Goal: Information Seeking & Learning: Learn about a topic

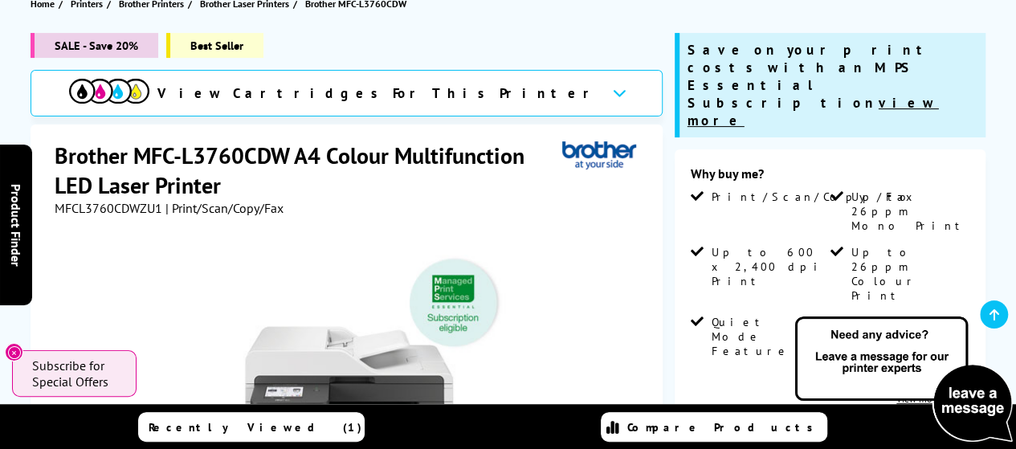
scroll to position [218, 0]
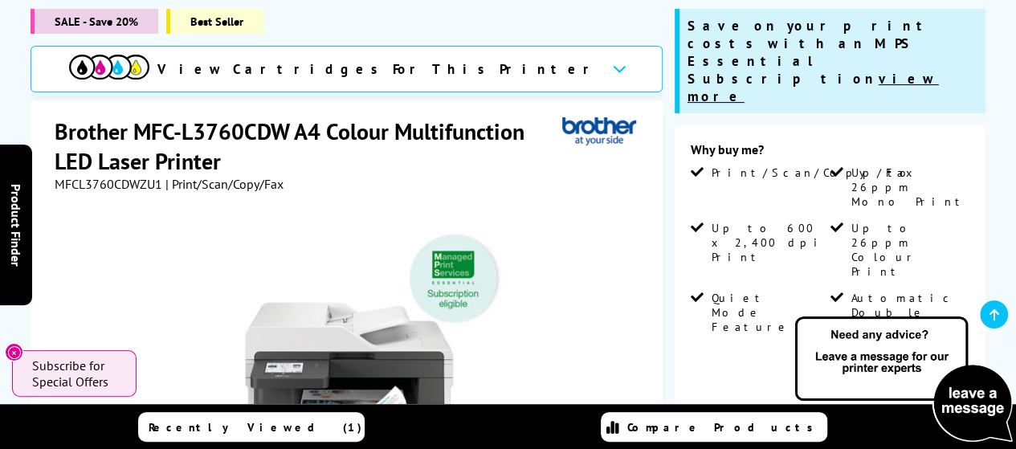
click at [173, 129] on h1 "Brother MFC-L3760CDW A4 Colour Multifunction LED Laser Printer" at bounding box center [309, 145] width 508 height 59
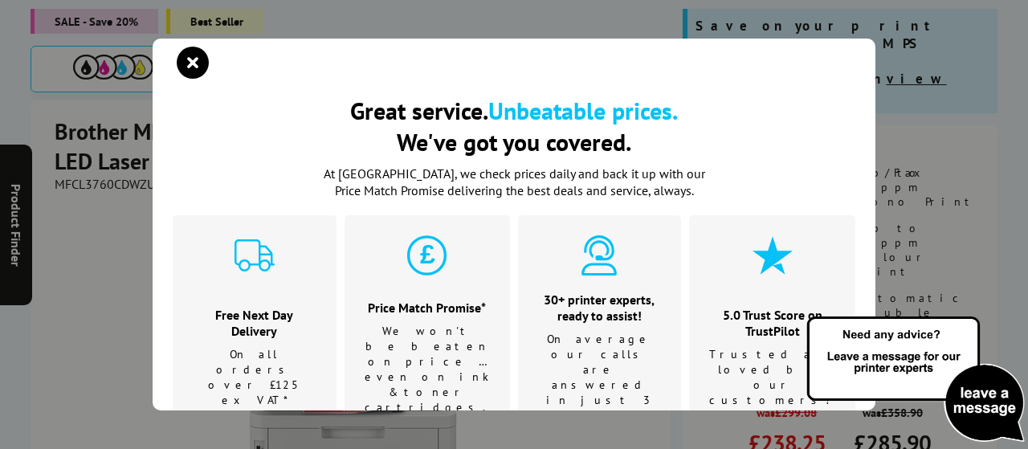
click at [176, 128] on h2 "Great service. Unbeatable prices. We've got you covered." at bounding box center [514, 126] width 683 height 63
click at [193, 50] on icon "close modal" at bounding box center [193, 63] width 32 height 32
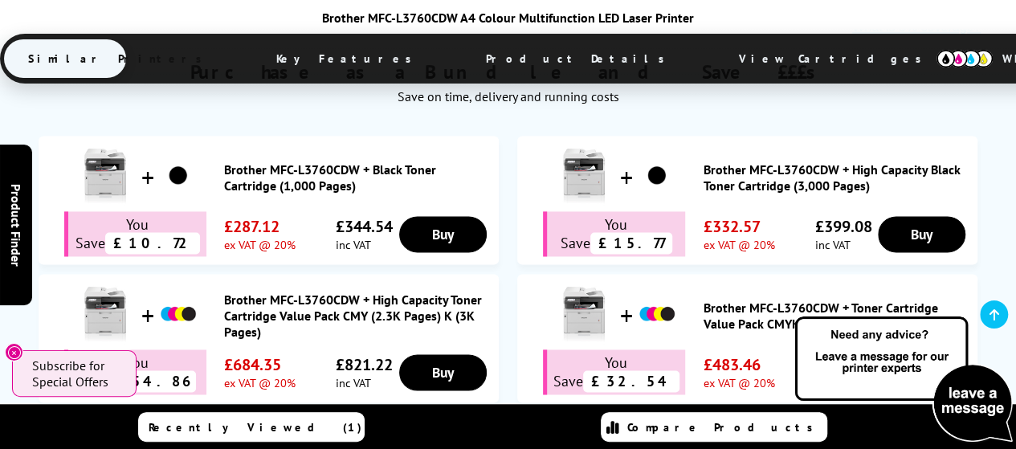
scroll to position [1263, 0]
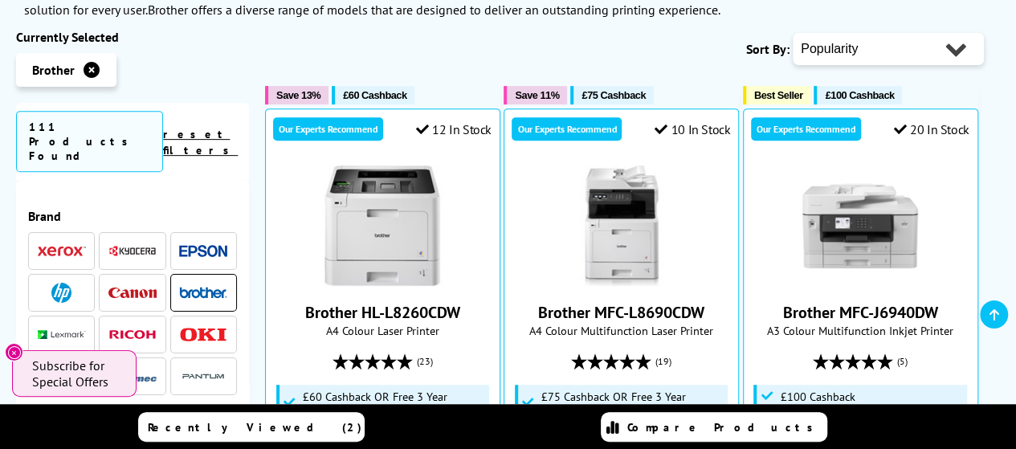
scroll to position [321, 0]
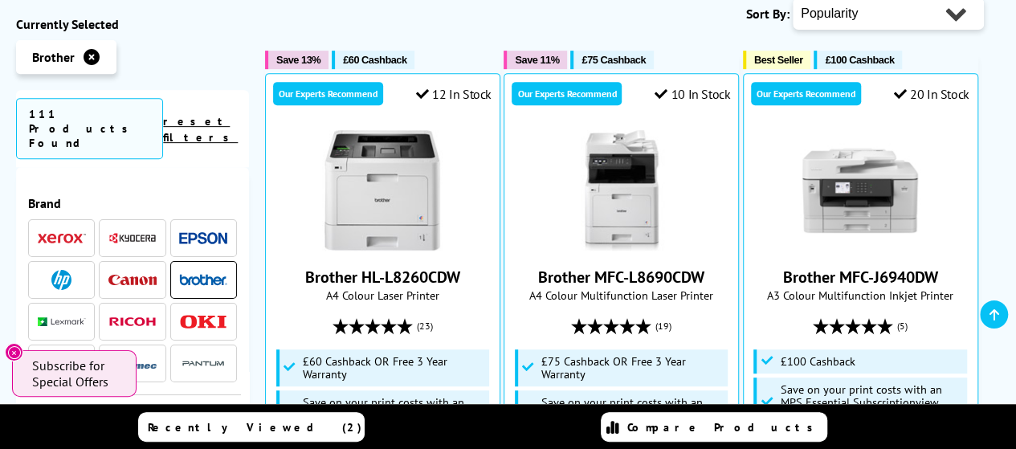
click at [130, 275] on img at bounding box center [132, 280] width 48 height 10
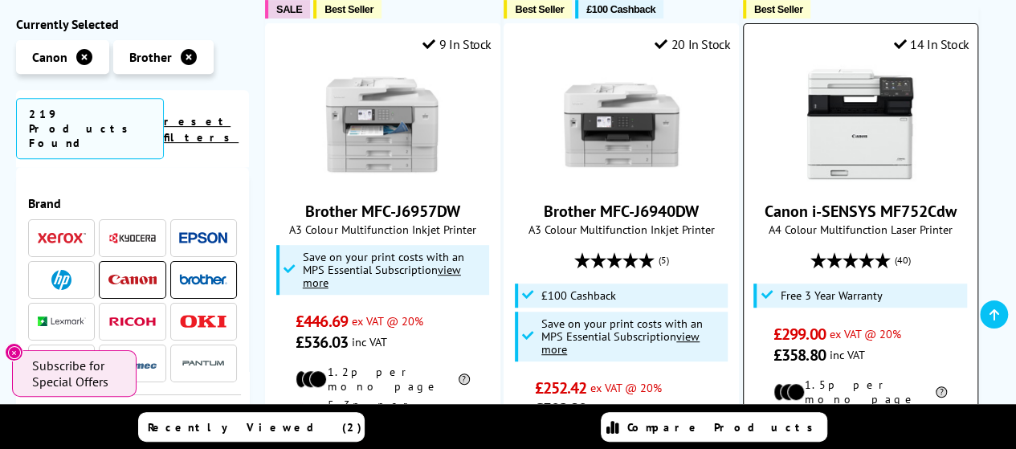
click at [914, 217] on link "Canon i-SENSYS MF752Cdw" at bounding box center [861, 211] width 192 height 21
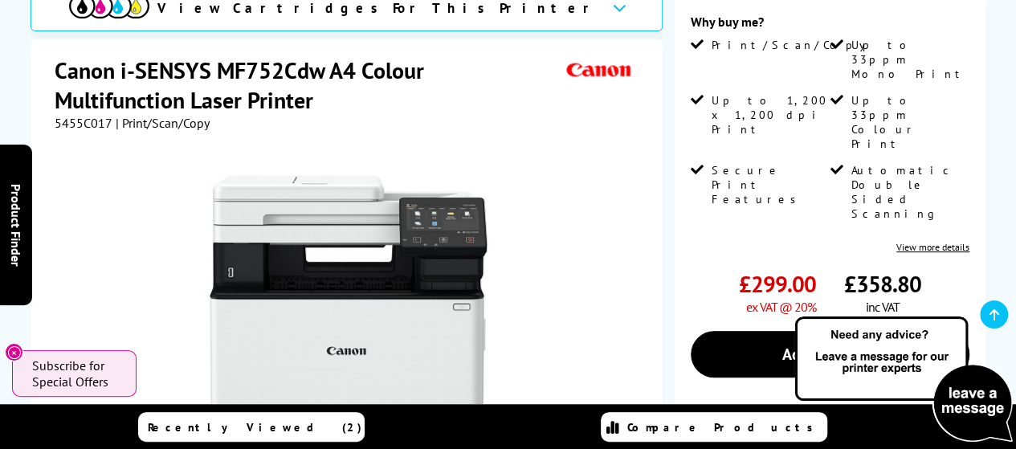
scroll to position [402, 0]
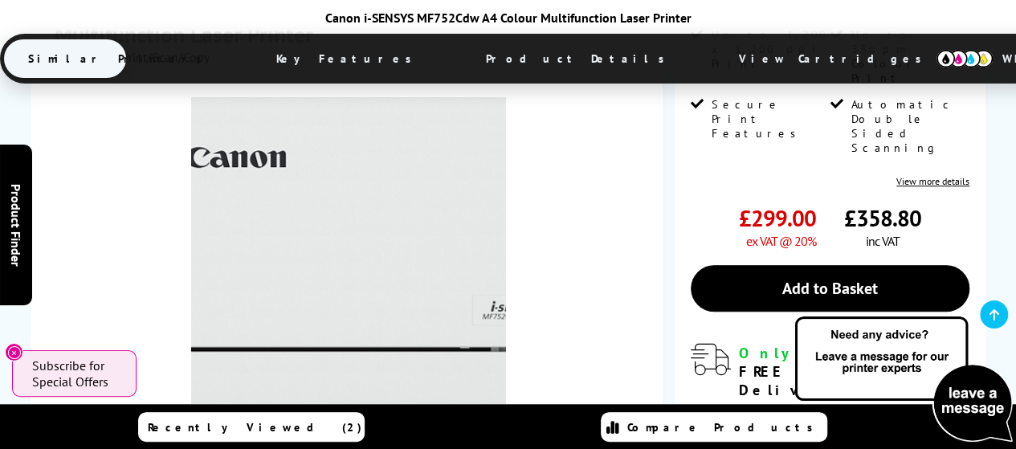
click at [378, 254] on img at bounding box center [348, 254] width 315 height 315
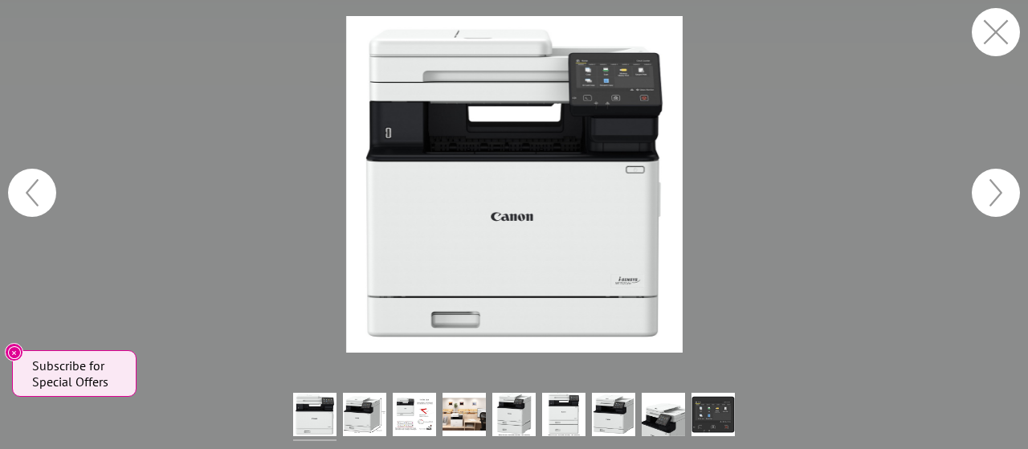
click at [33, 186] on button "button" at bounding box center [32, 193] width 48 height 48
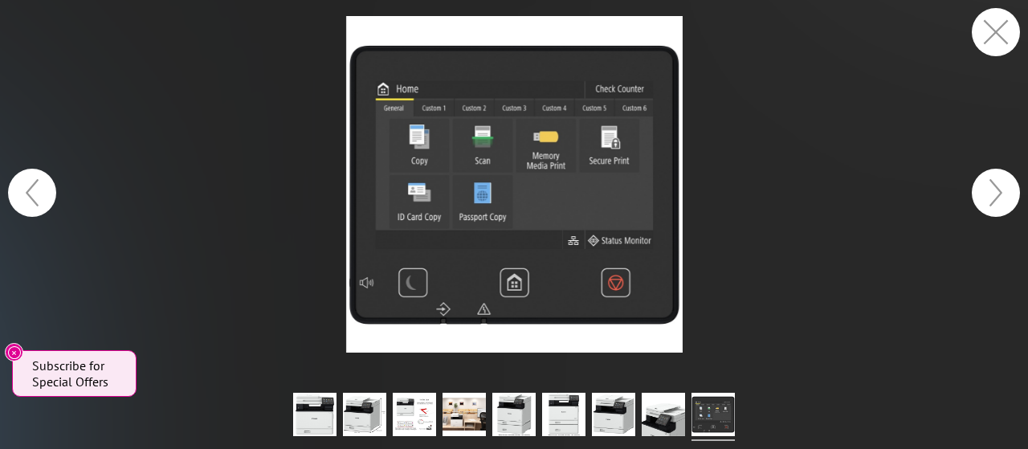
click at [617, 143] on img at bounding box center [514, 184] width 337 height 337
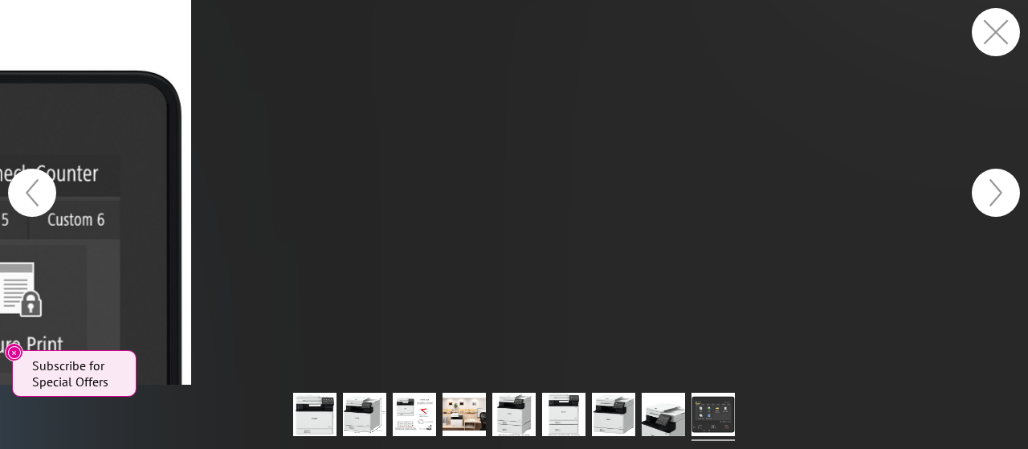
click at [994, 34] on button "button" at bounding box center [996, 32] width 48 height 48
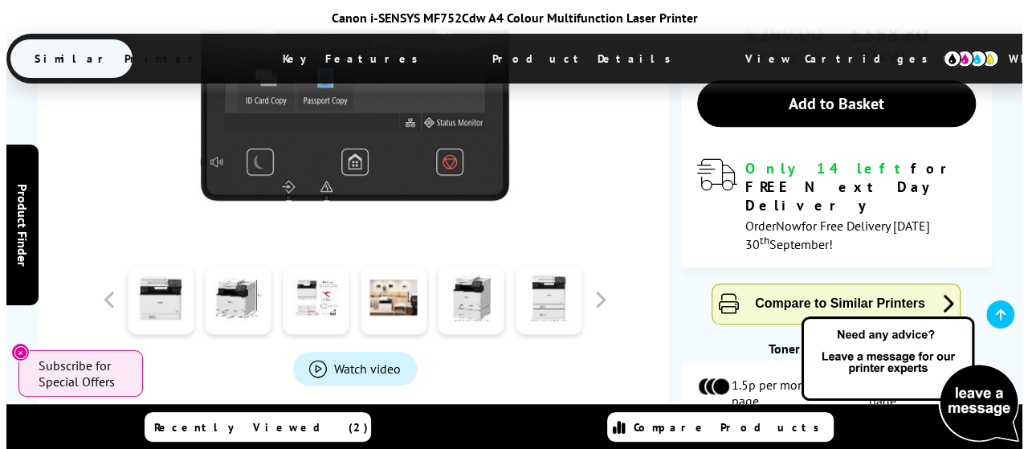
scroll to position [600, 0]
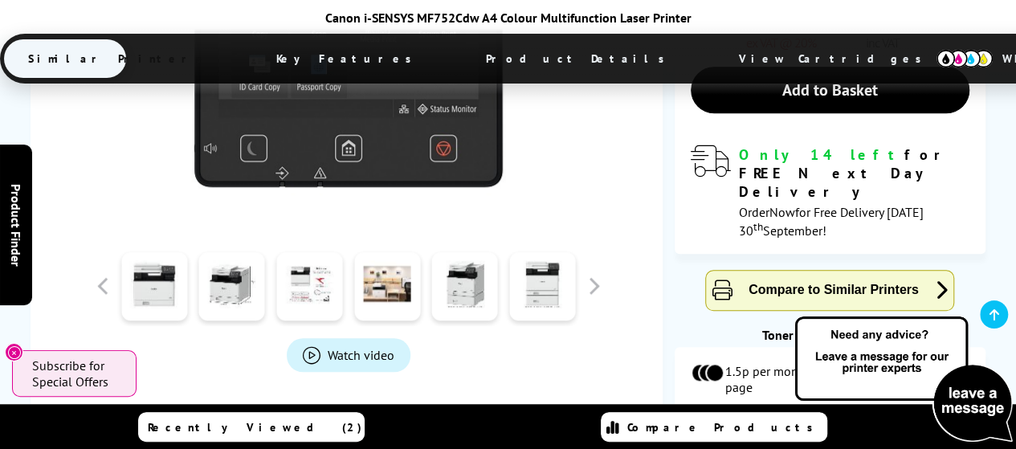
click at [328, 347] on span "Watch video" at bounding box center [361, 355] width 67 height 16
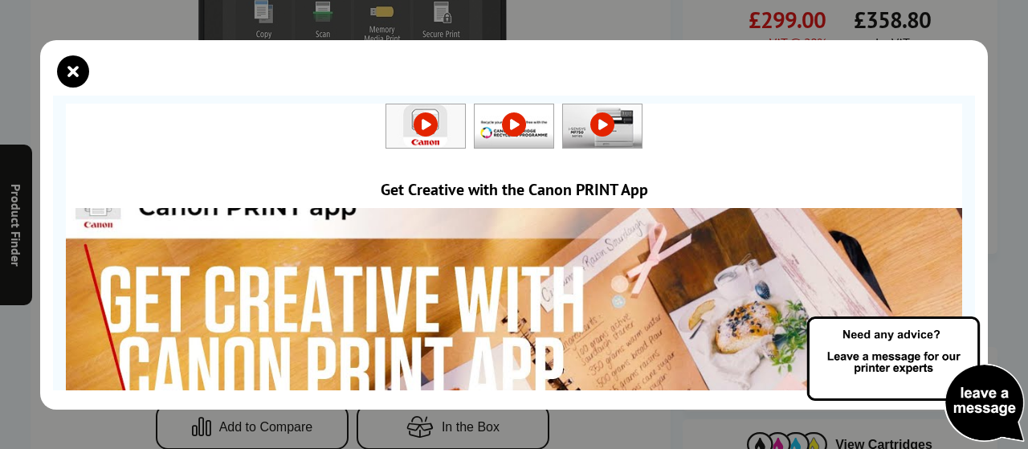
click at [418, 120] on link at bounding box center [425, 124] width 79 height 16
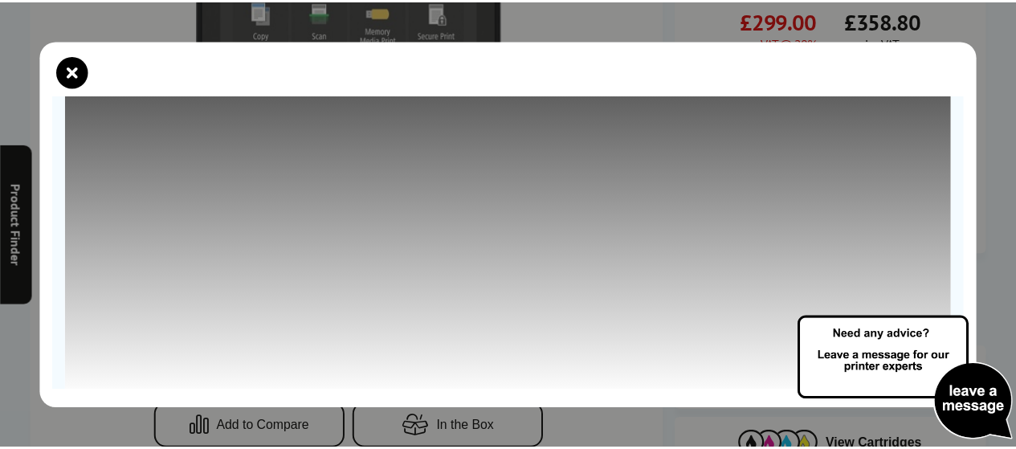
scroll to position [331, 0]
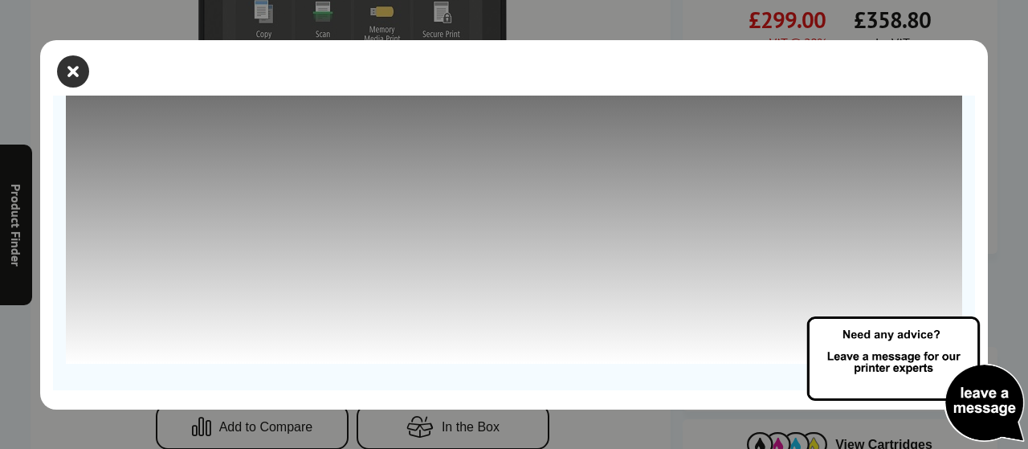
click at [69, 68] on icon "close modal" at bounding box center [73, 71] width 32 height 32
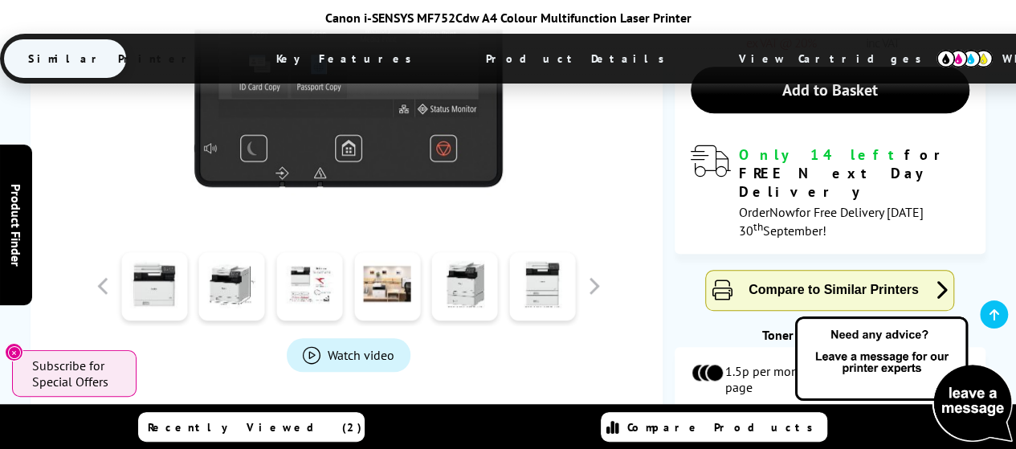
click at [281, 57] on span "Key Features" at bounding box center [348, 58] width 192 height 39
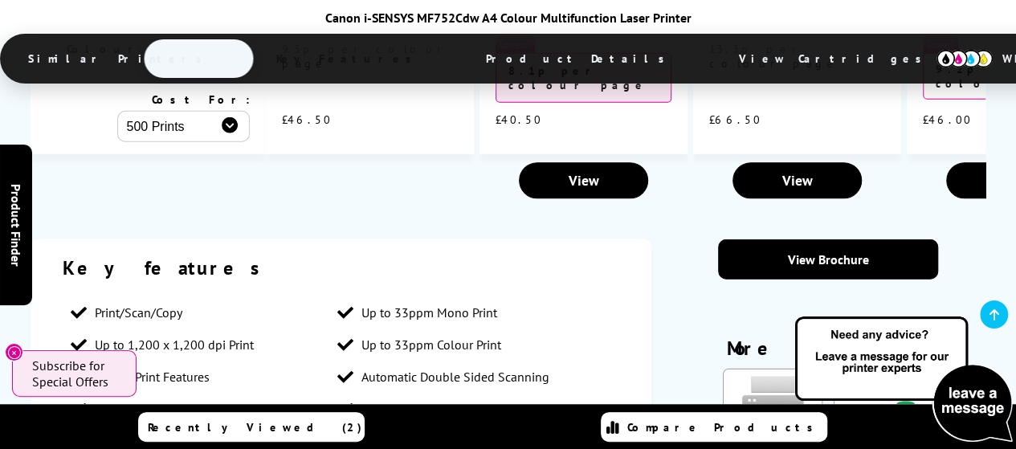
scroll to position [2398, 0]
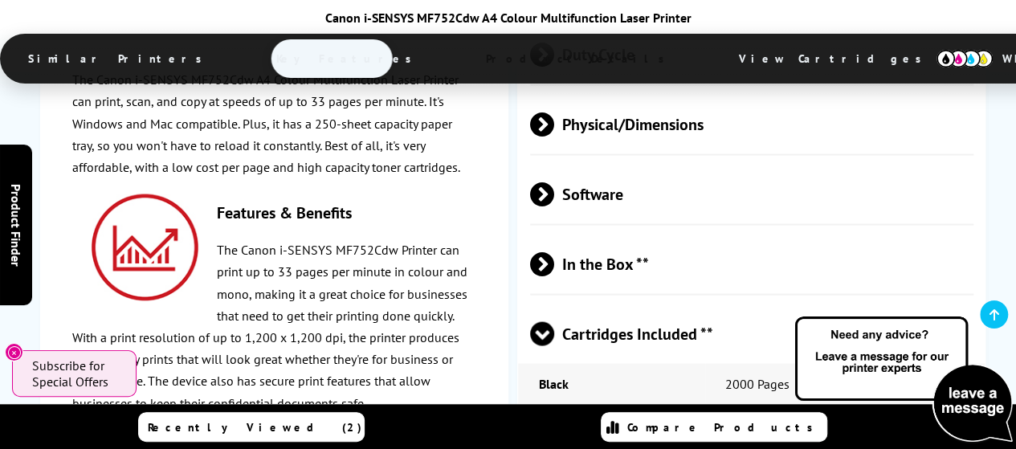
scroll to position [4650, 0]
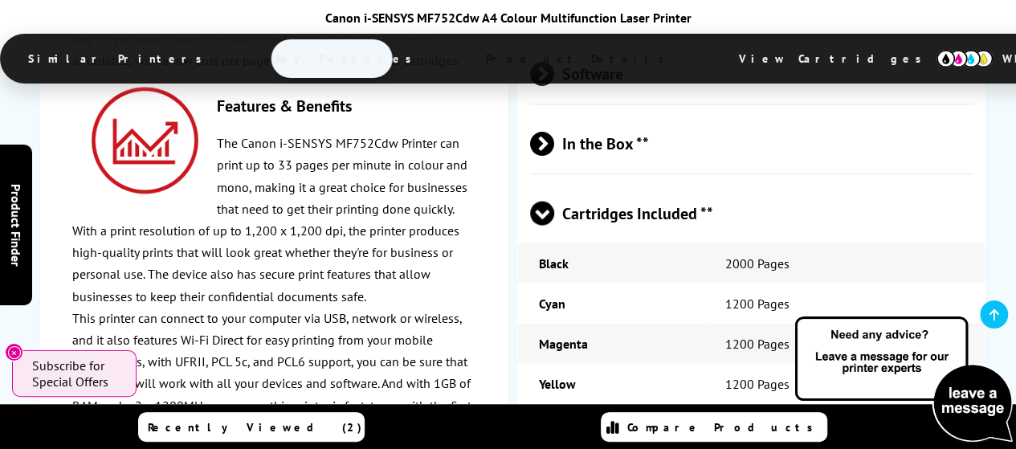
click at [554, 430] on span at bounding box center [554, 442] width 0 height 24
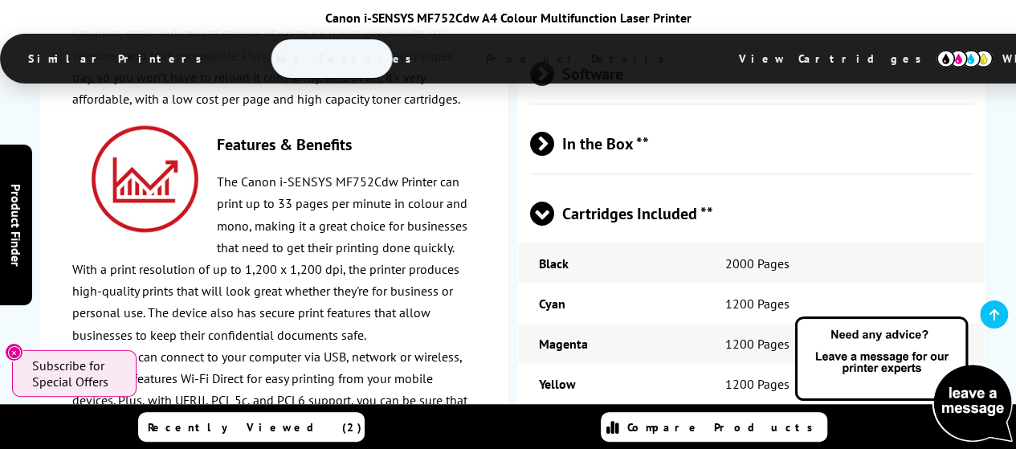
scroll to position [4731, 0]
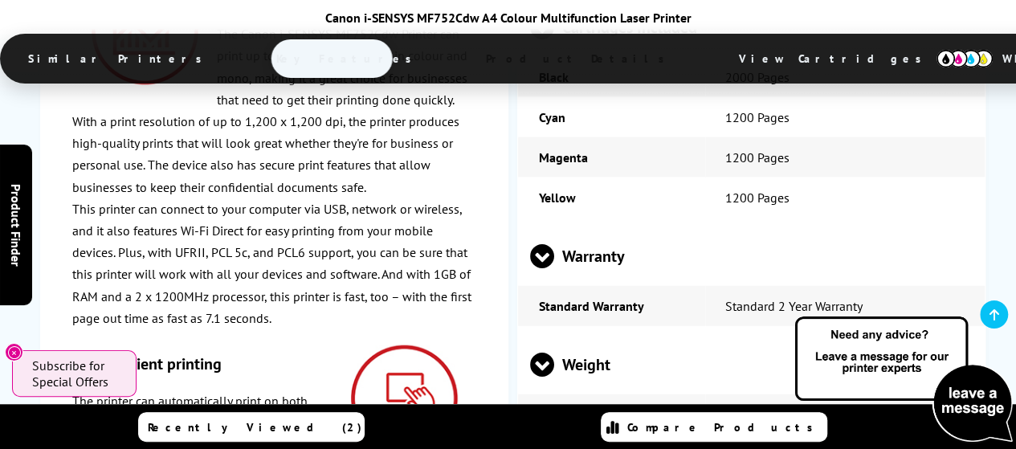
scroll to position [4891, 0]
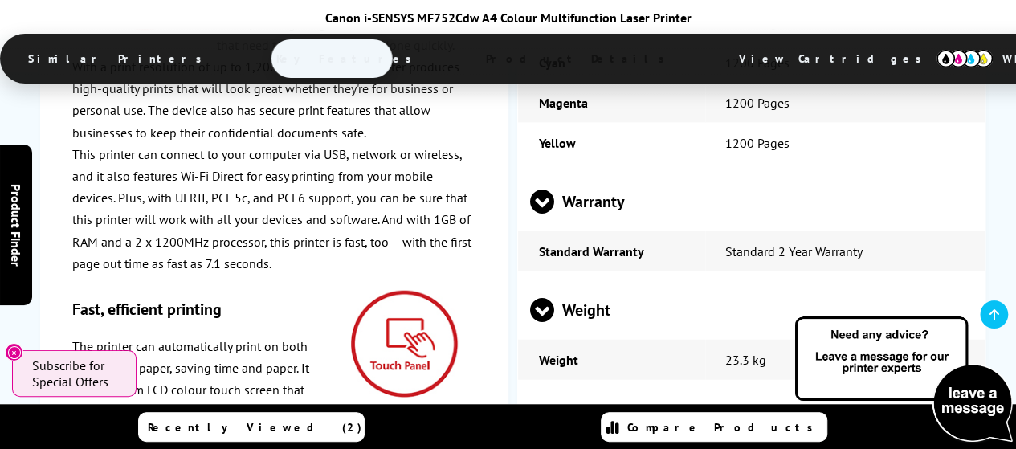
click at [554, 406] on span at bounding box center [554, 418] width 0 height 24
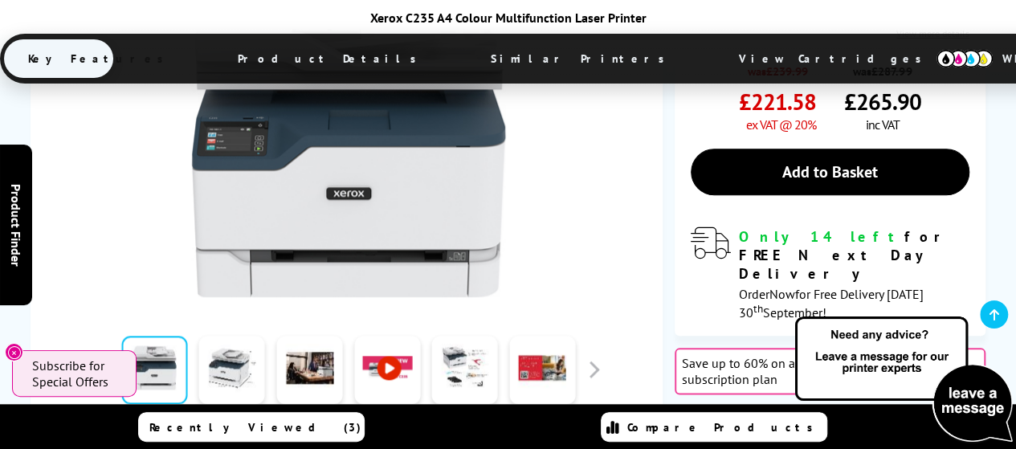
scroll to position [803, 0]
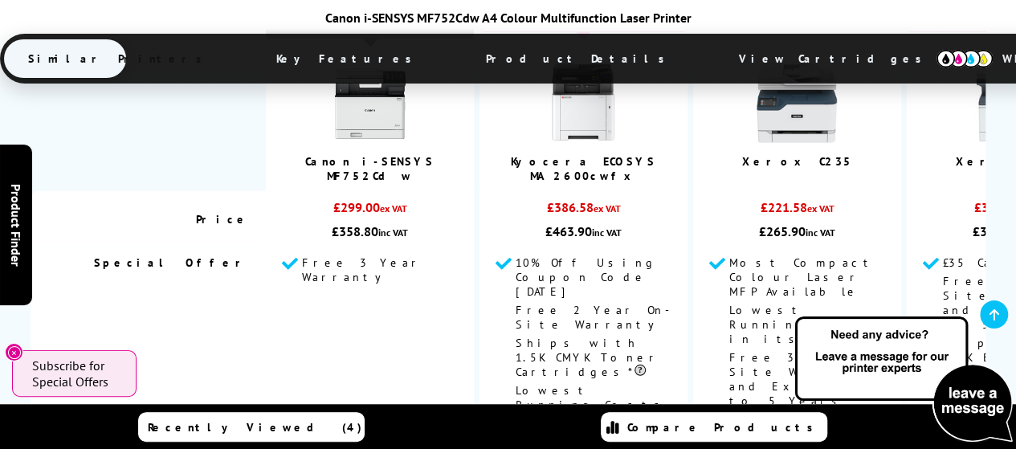
scroll to position [2354, 0]
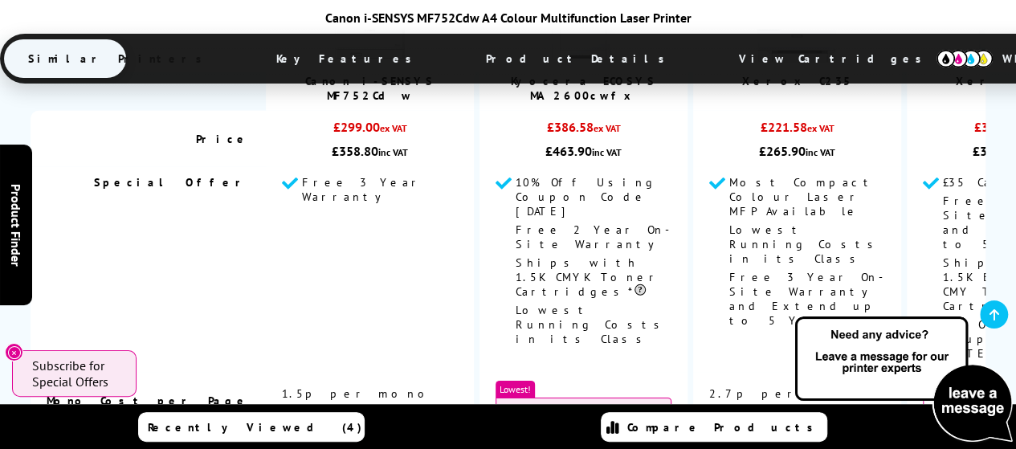
click at [993, 314] on icon at bounding box center [994, 314] width 10 height 13
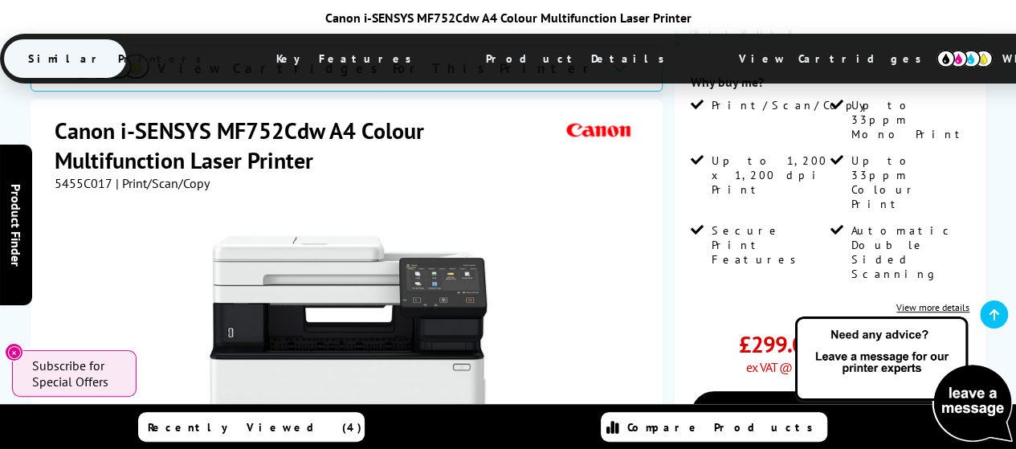
scroll to position [321, 0]
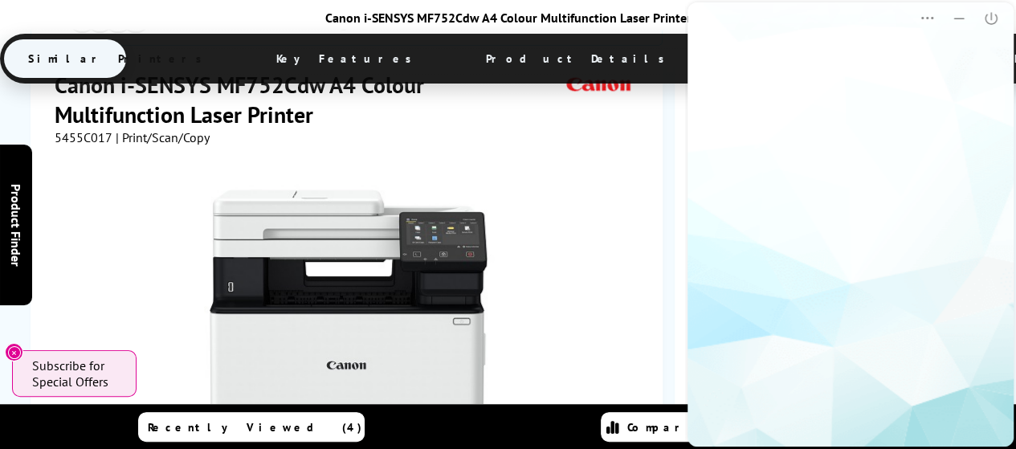
scroll to position [0, 0]
